Goal: Task Accomplishment & Management: Use online tool/utility

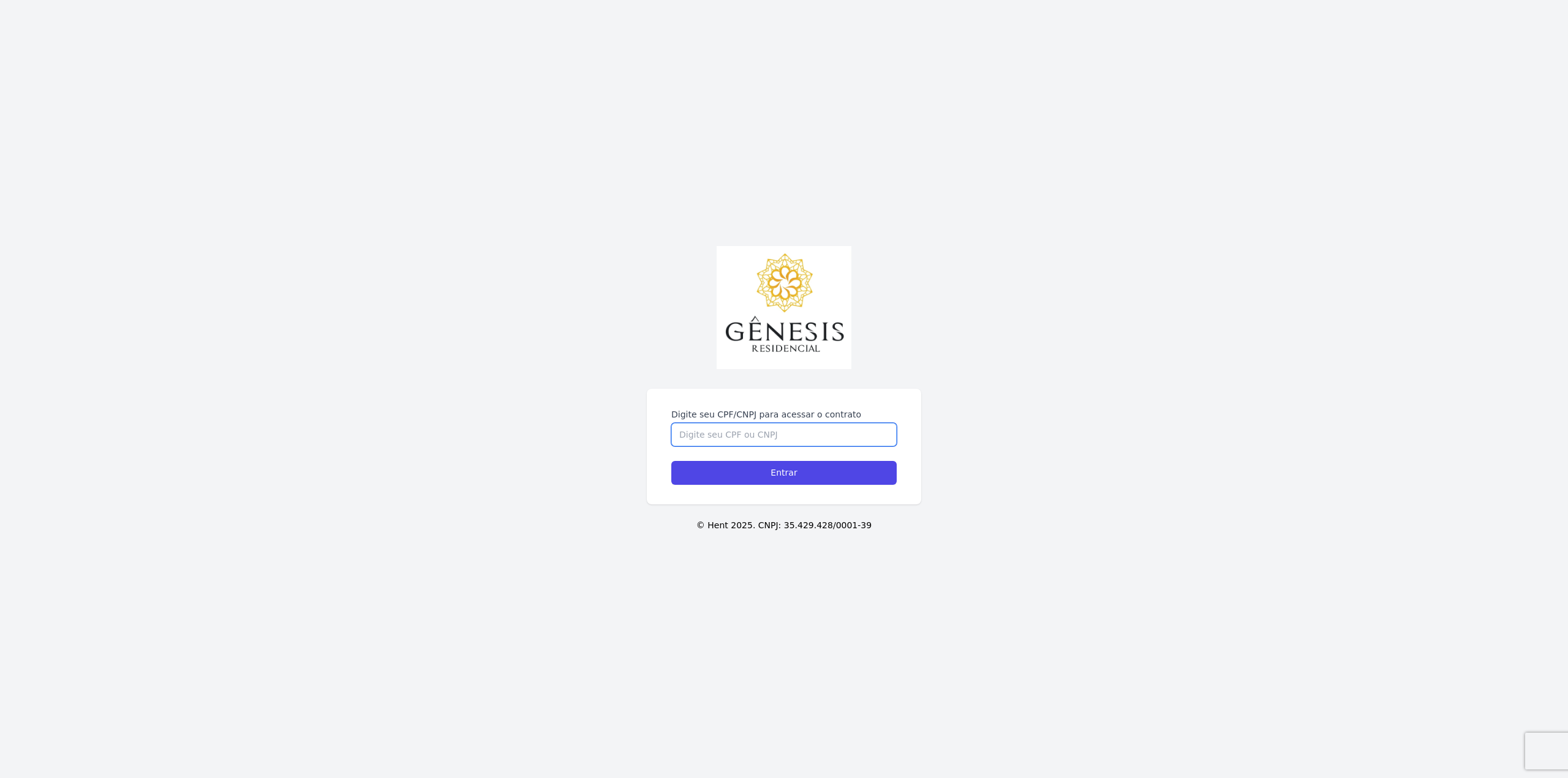
click at [757, 438] on input "Digite seu CPF/CNPJ para acessar o contrato" at bounding box center [784, 435] width 226 height 23
drag, startPoint x: 1086, startPoint y: 549, endPoint x: 1011, endPoint y: 546, distance: 75.1
click at [1086, 549] on div "Digite seu CPF/CNPJ para acessar o contrato Entrar © Hent 2025. CNPJ: 35.429.42…" at bounding box center [784, 389] width 1568 height 778
click at [802, 422] on div "Digite seu CPF/CNPJ para acessar o contrato" at bounding box center [784, 427] width 226 height 38
click at [802, 428] on input "Digite seu CPF/CNPJ para acessar o contrato" at bounding box center [784, 435] width 226 height 23
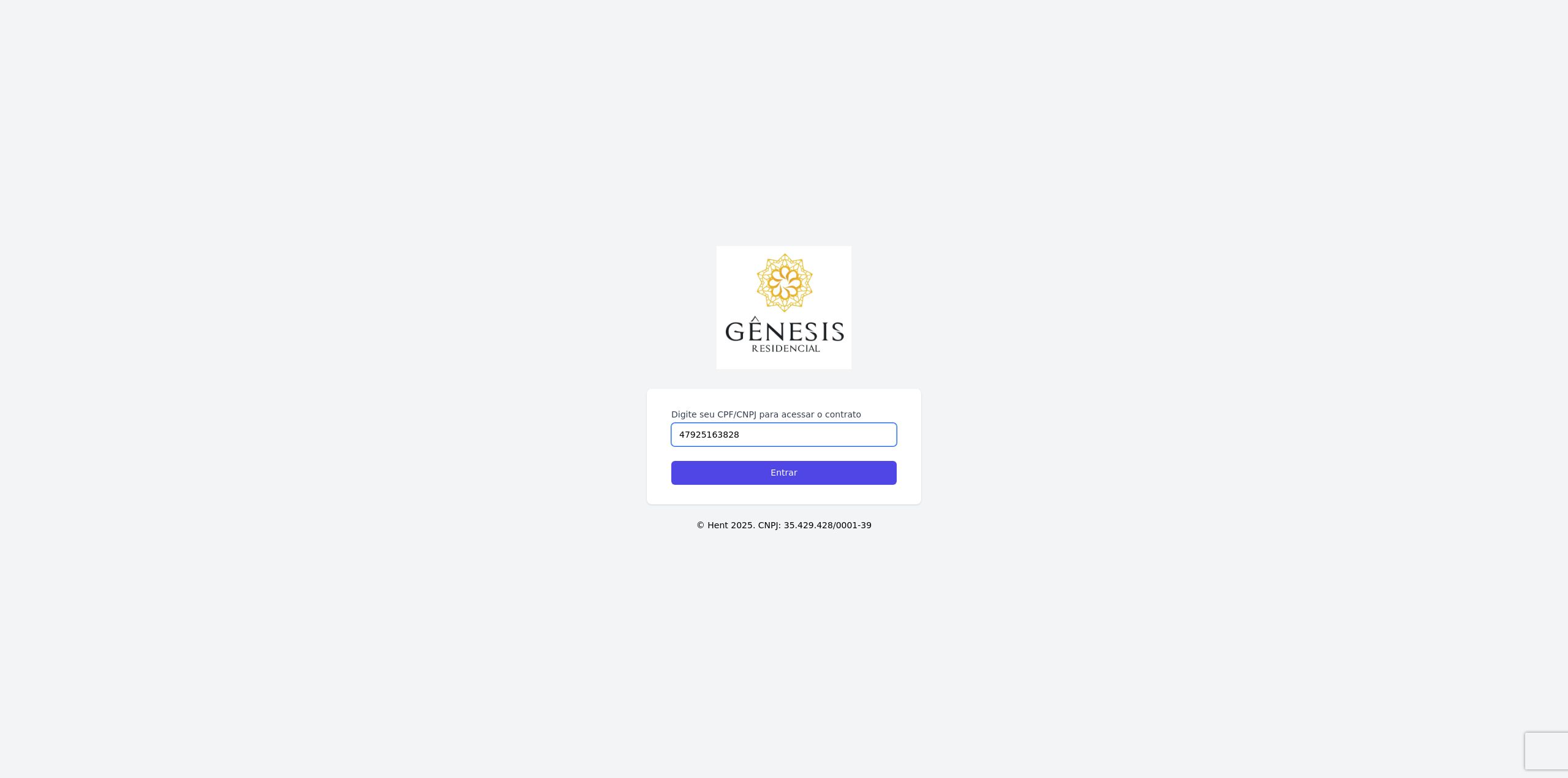
type input "47925163828"
click at [671, 461] on input "Entrar" at bounding box center [784, 472] width 226 height 24
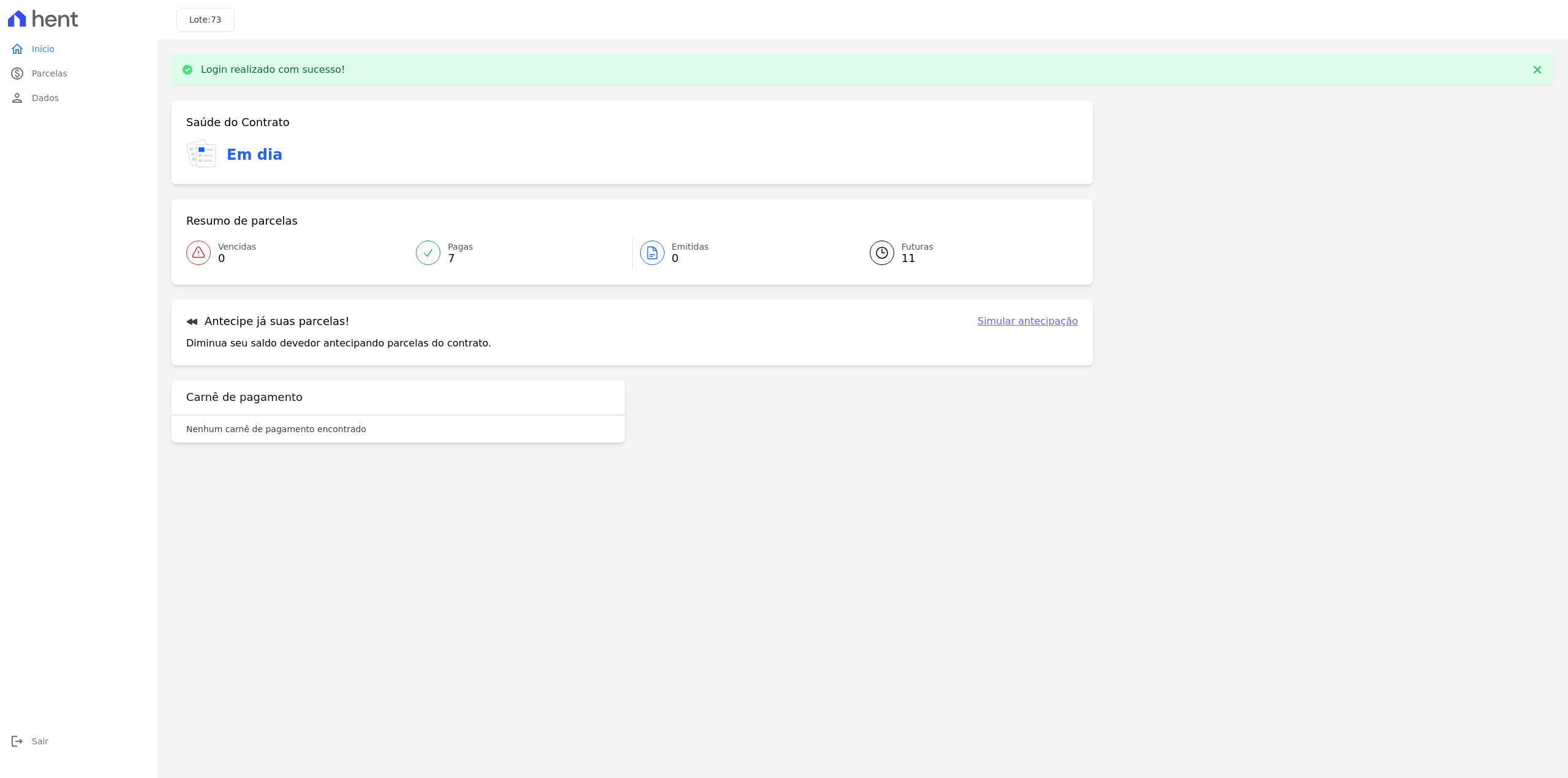
click at [1027, 325] on link "Simular antecipação" at bounding box center [1028, 321] width 101 height 14
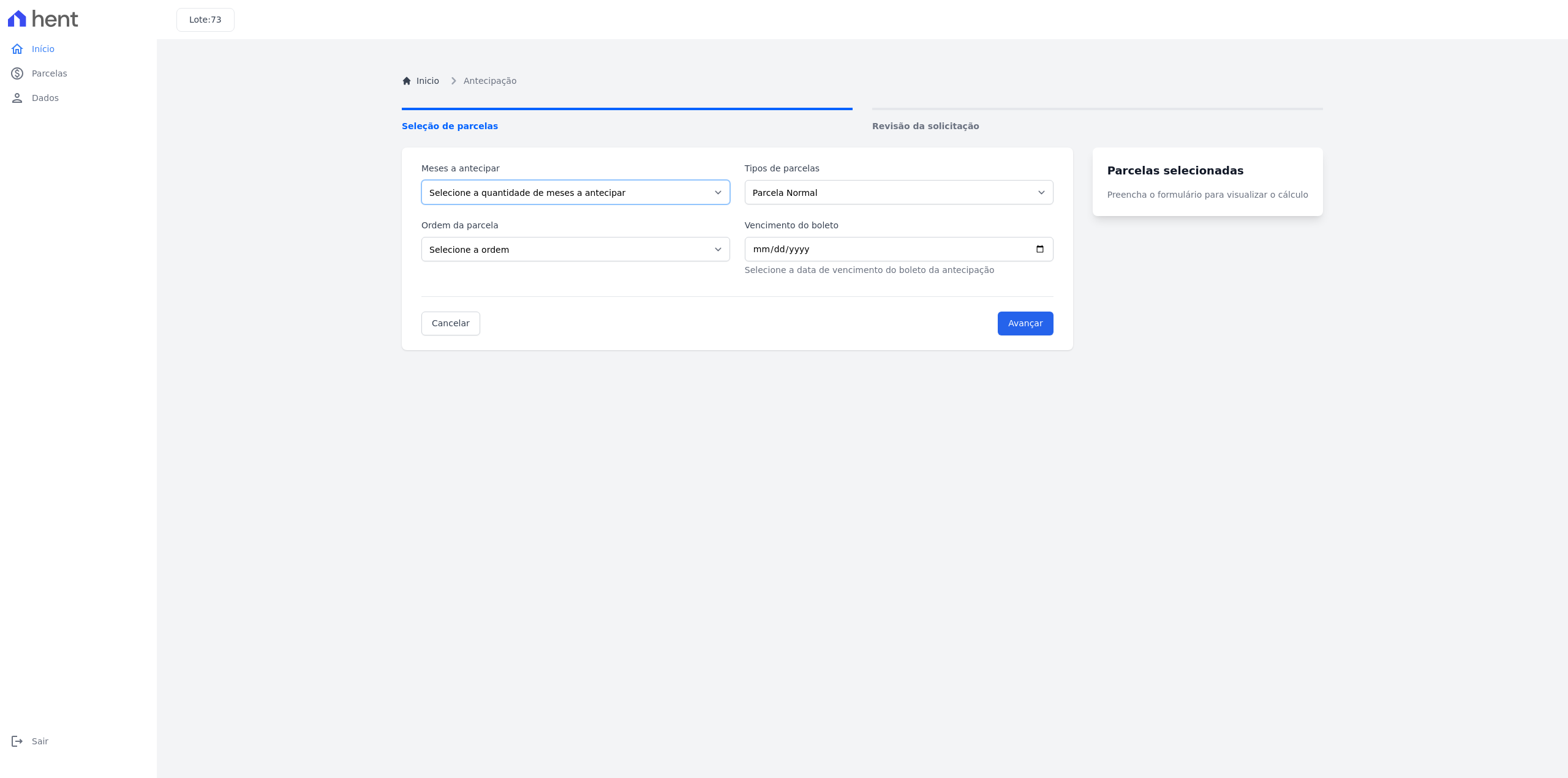
click at [503, 201] on select "Selecione a quantidade de meses a antecipar 1 2 3 4 5 6 7 8 9" at bounding box center [576, 192] width 308 height 24
select select "3"
click at [422, 180] on select "Selecione a quantidade de meses a antecipar 1 2 3 4 5 6 7 8 9" at bounding box center [576, 192] width 308 height 24
click at [505, 251] on select "Selecione a ordem Últimas parcelas Primeiras parcelas" at bounding box center [576, 249] width 308 height 24
select select "ending"
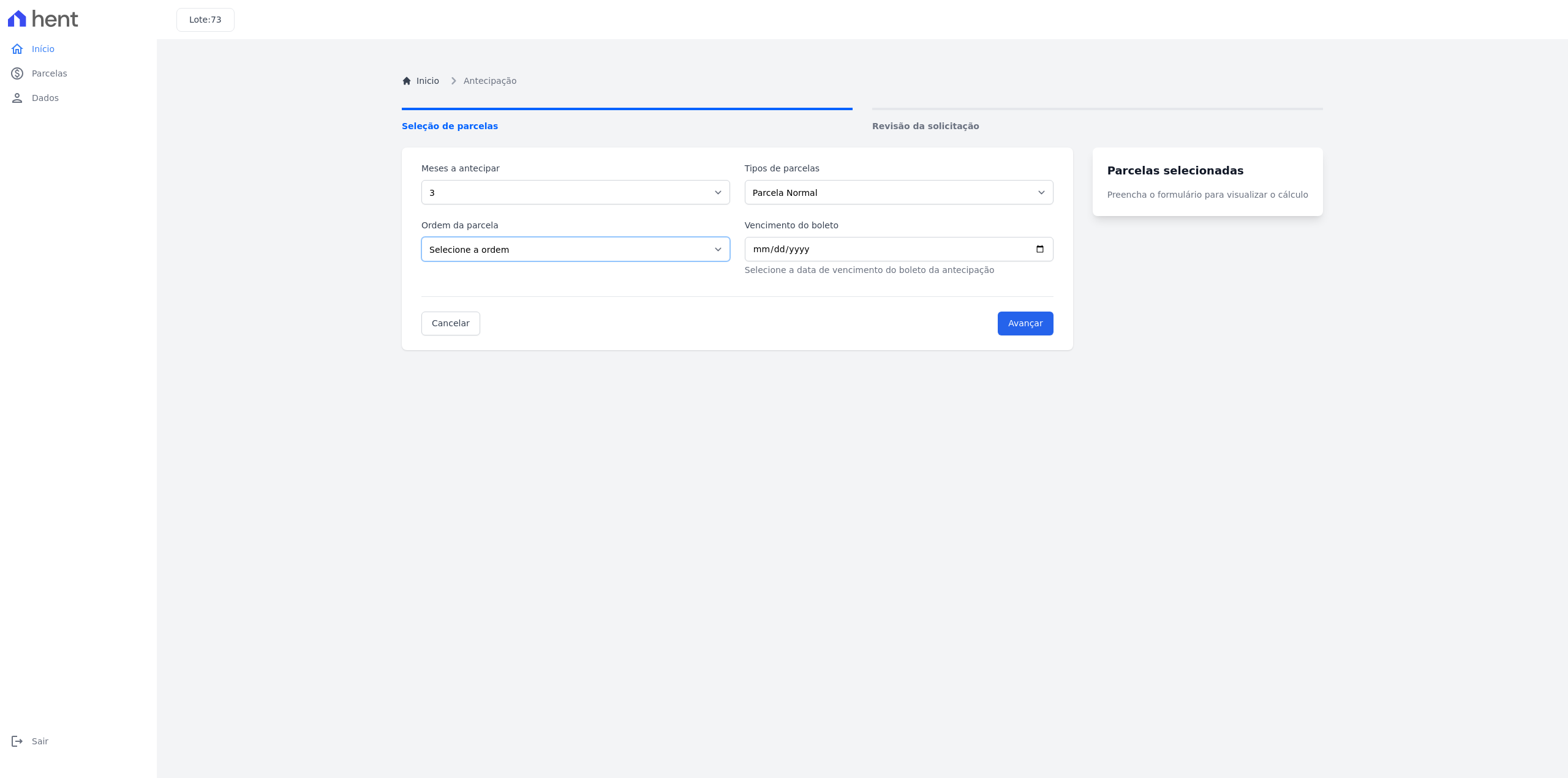
click at [422, 237] on select "Selecione a ordem Últimas parcelas Primeiras parcelas" at bounding box center [576, 249] width 308 height 24
click at [833, 203] on select "Parcela Normal Financiamento CEF" at bounding box center [899, 192] width 308 height 24
click at [752, 180] on select "Parcela Normal Financiamento CEF" at bounding box center [899, 192] width 308 height 24
click at [801, 248] on input "Vencimento do boleto" at bounding box center [899, 249] width 308 height 24
click at [788, 250] on input "Vencimento do boleto" at bounding box center [899, 249] width 308 height 24
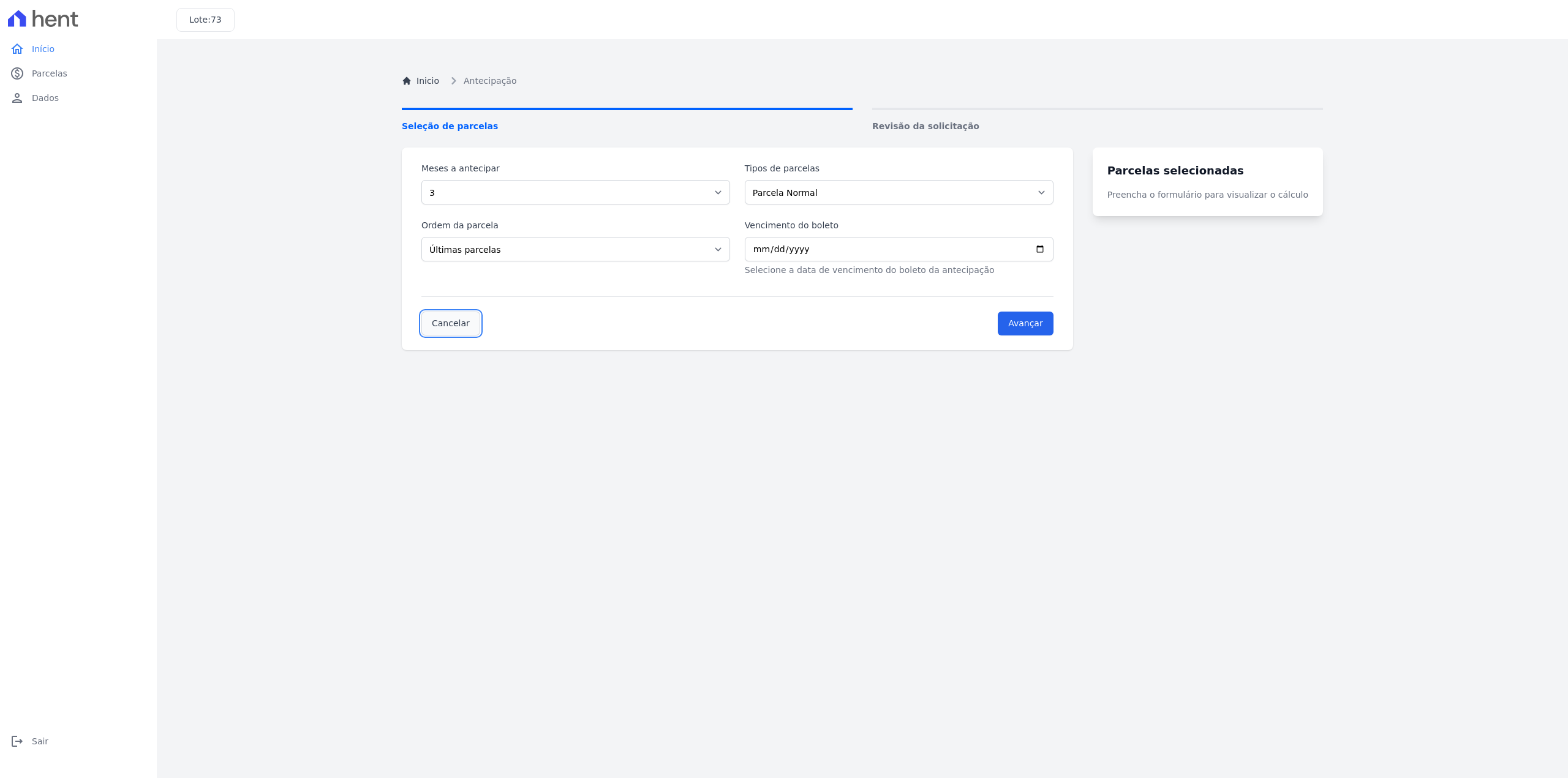
click at [463, 318] on link "Cancelar" at bounding box center [451, 323] width 59 height 24
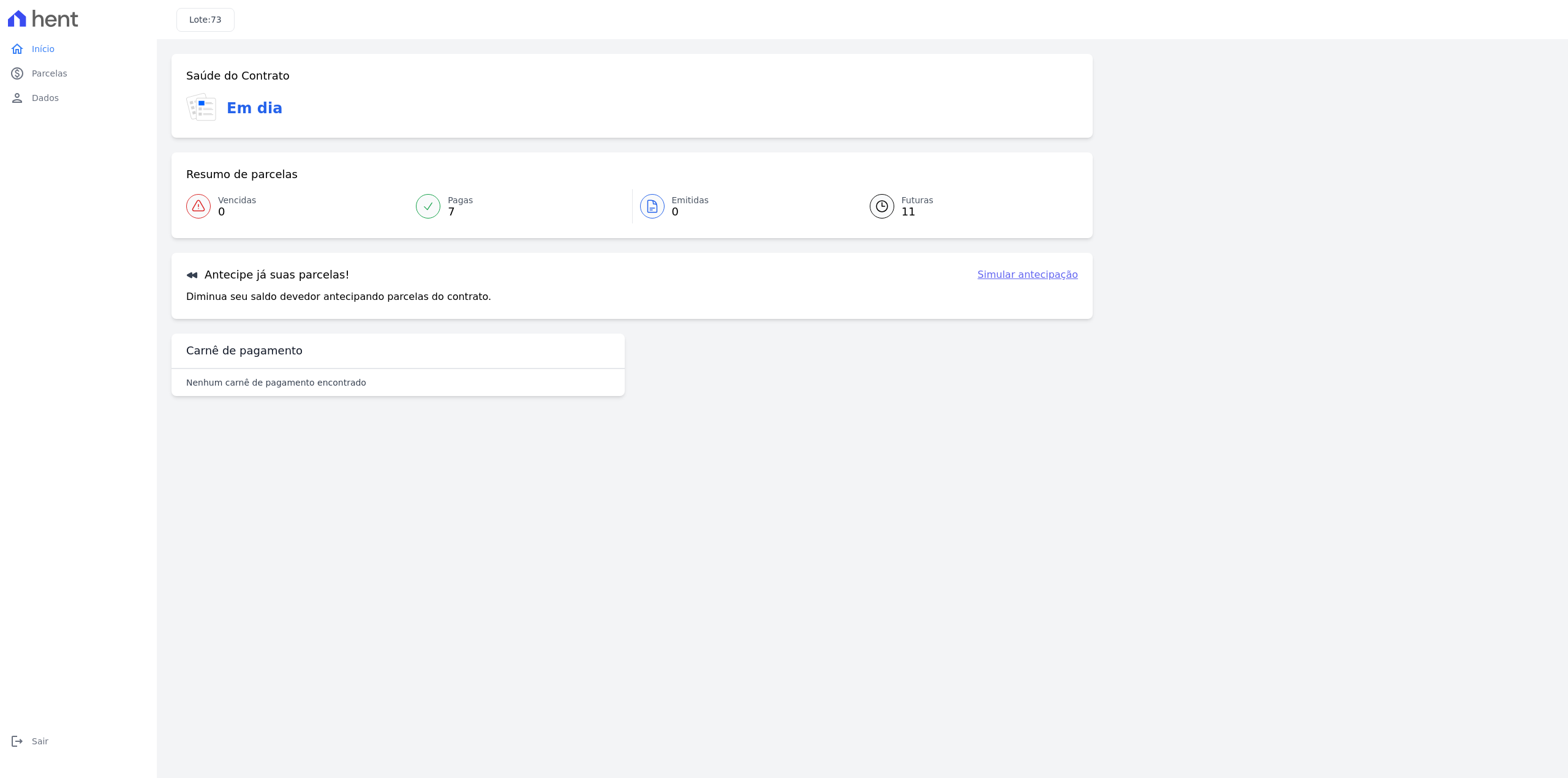
click at [891, 208] on div at bounding box center [882, 206] width 24 height 24
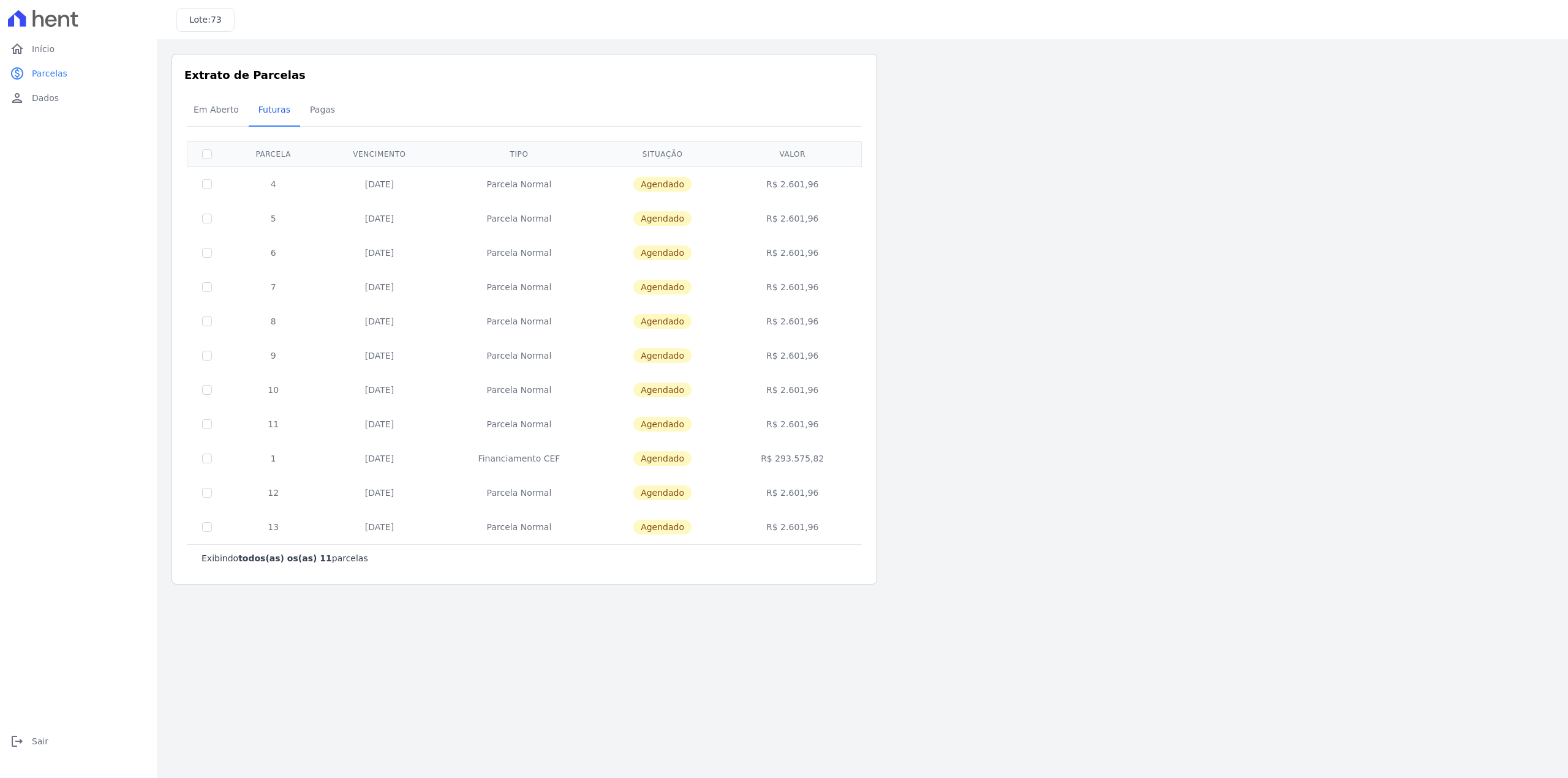
drag, startPoint x: 786, startPoint y: 461, endPoint x: 829, endPoint y: 461, distance: 43.0
click at [829, 461] on td "R$ 293.575,82" at bounding box center [792, 458] width 134 height 34
drag, startPoint x: 835, startPoint y: 470, endPoint x: 835, endPoint y: 477, distance: 7.0
click at [835, 471] on td "R$ 293.575,82" at bounding box center [792, 458] width 134 height 34
click at [220, 104] on span "Em Aberto" at bounding box center [216, 109] width 60 height 24
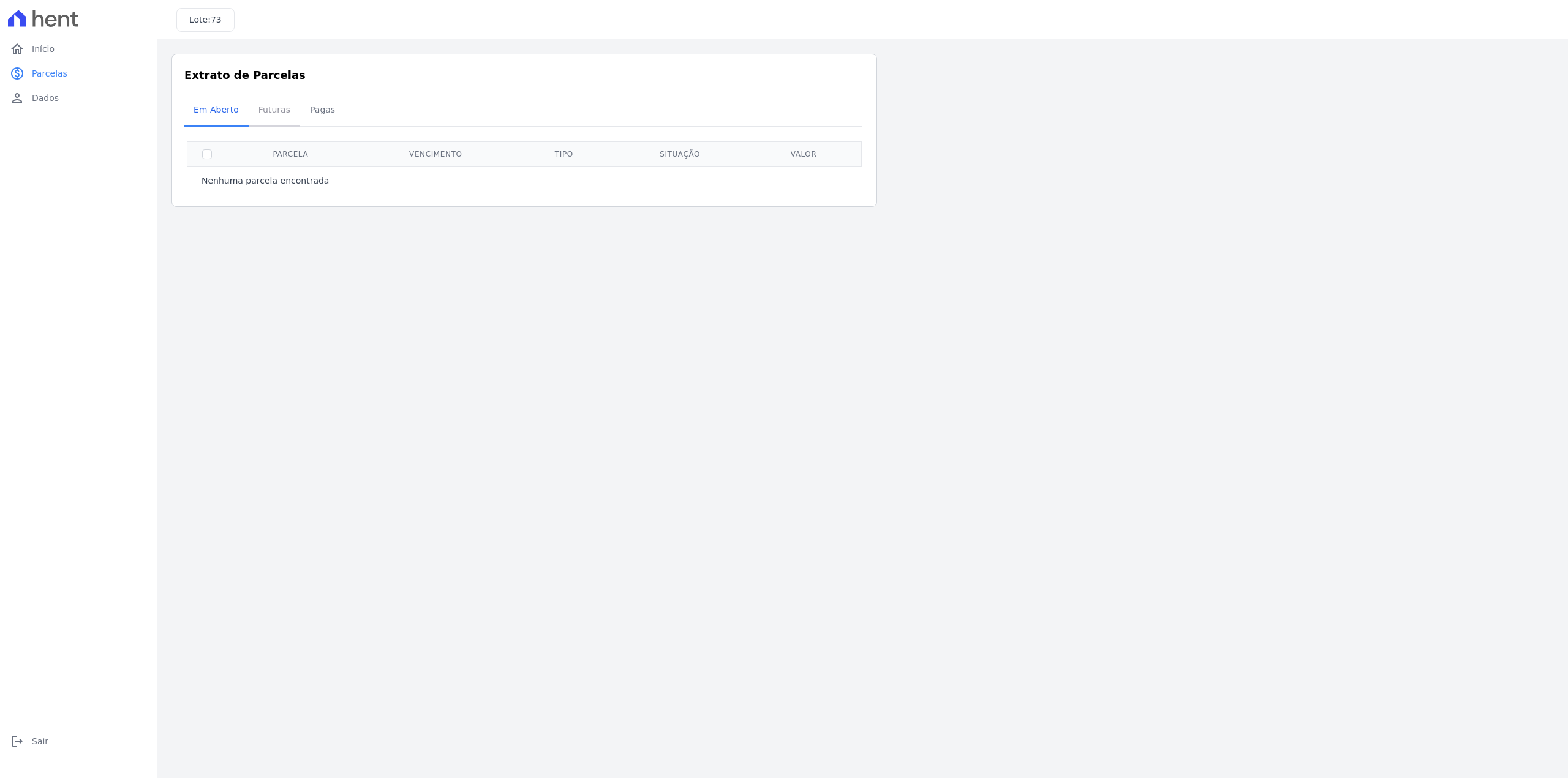
click at [287, 110] on span "Futuras" at bounding box center [275, 109] width 46 height 24
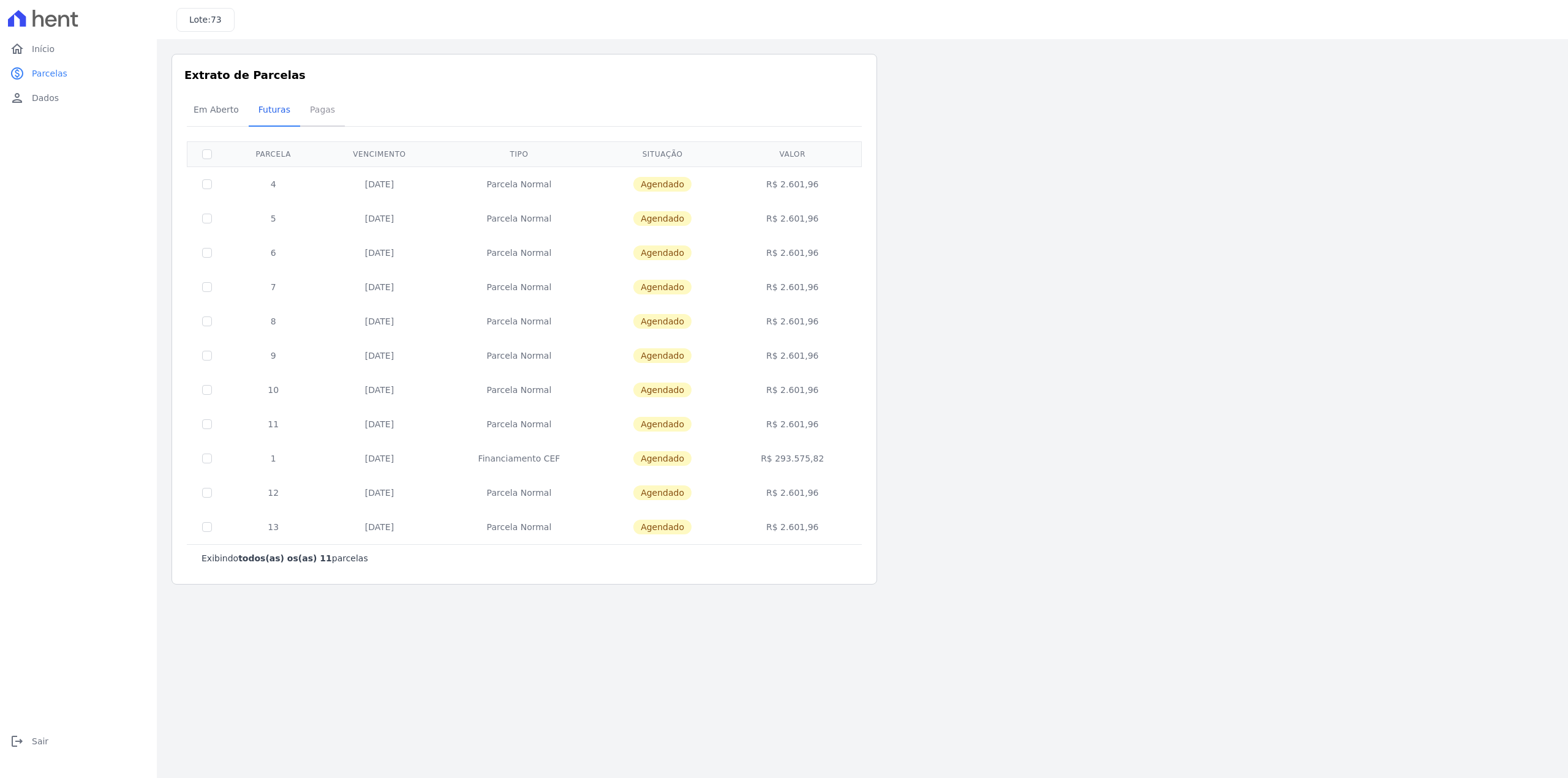
click at [331, 107] on span "Pagas" at bounding box center [322, 109] width 40 height 24
